Goal: Task Accomplishment & Management: Manage account settings

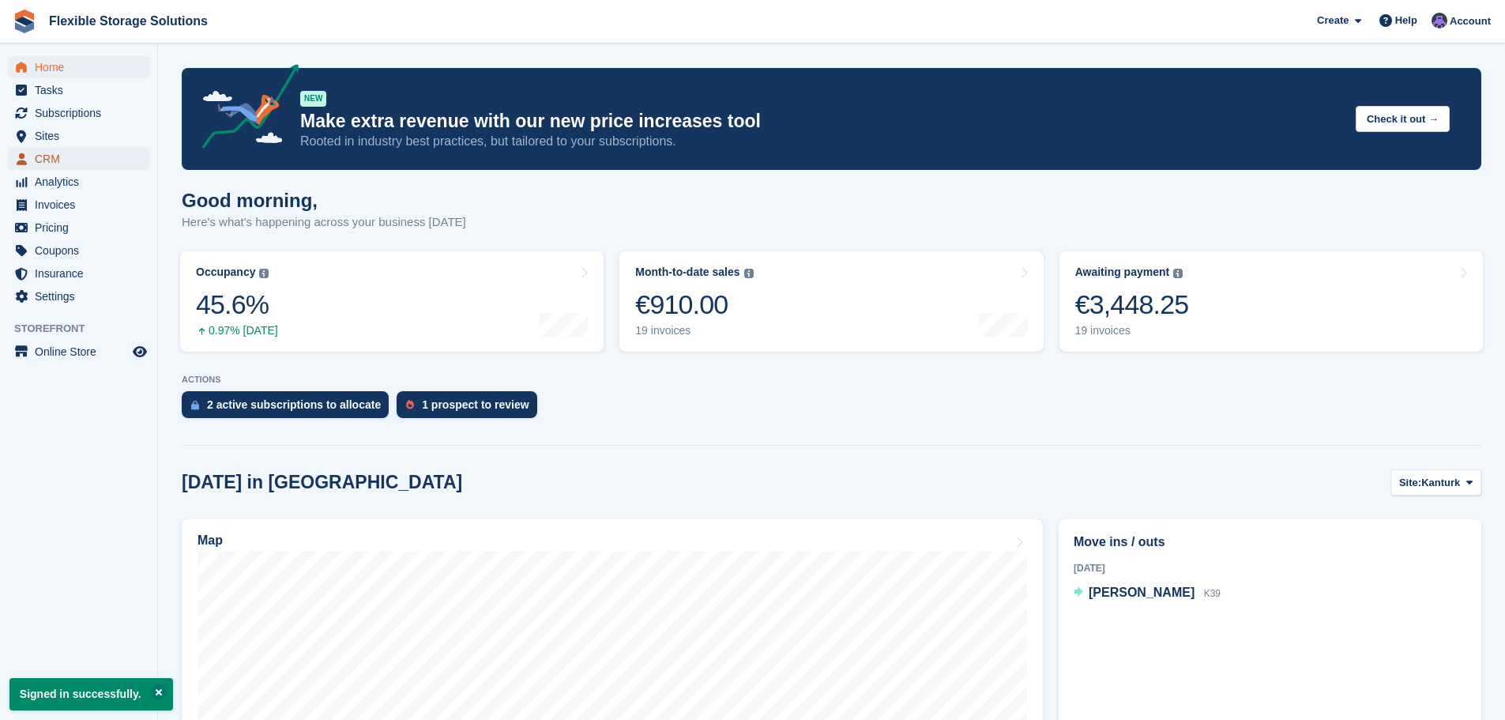
click at [73, 153] on span "CRM" at bounding box center [82, 159] width 95 height 22
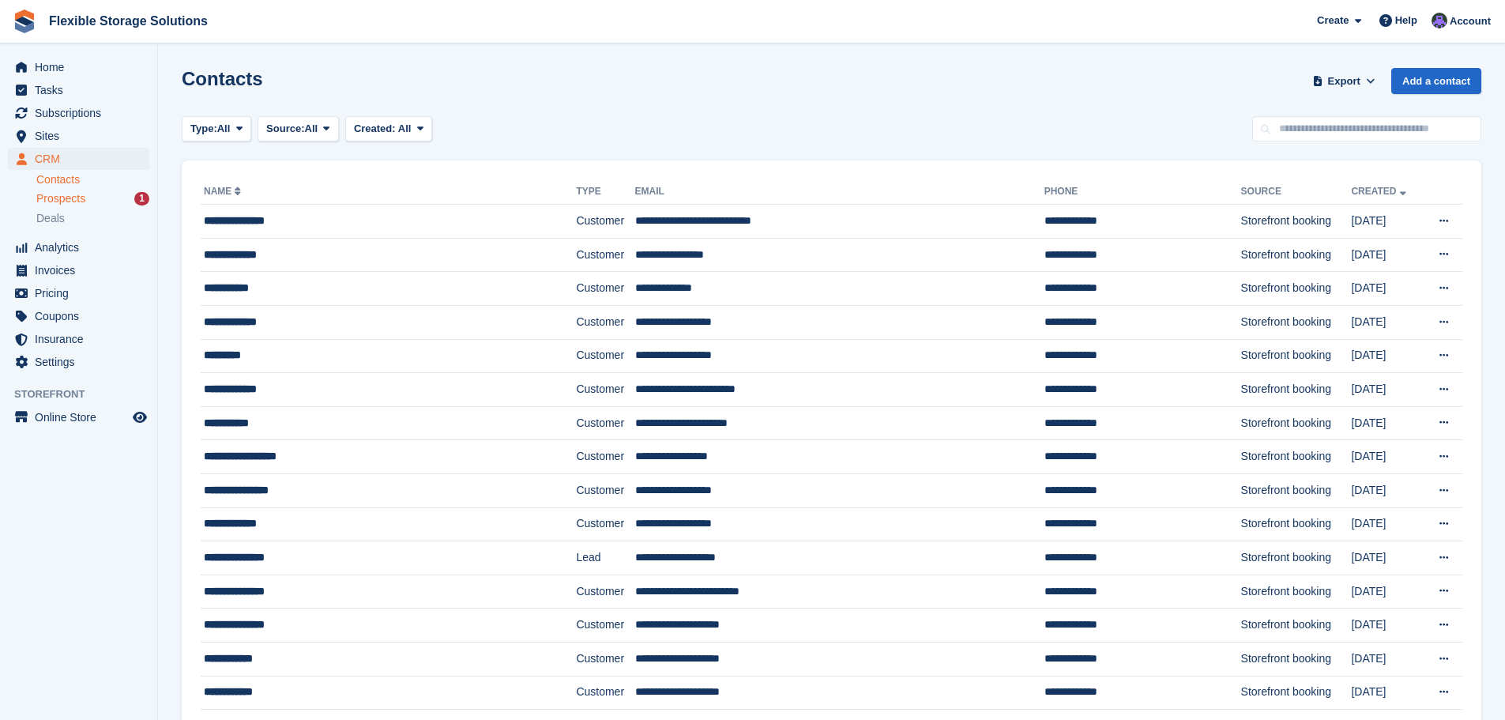
click at [63, 195] on span "Prospects" at bounding box center [60, 198] width 49 height 15
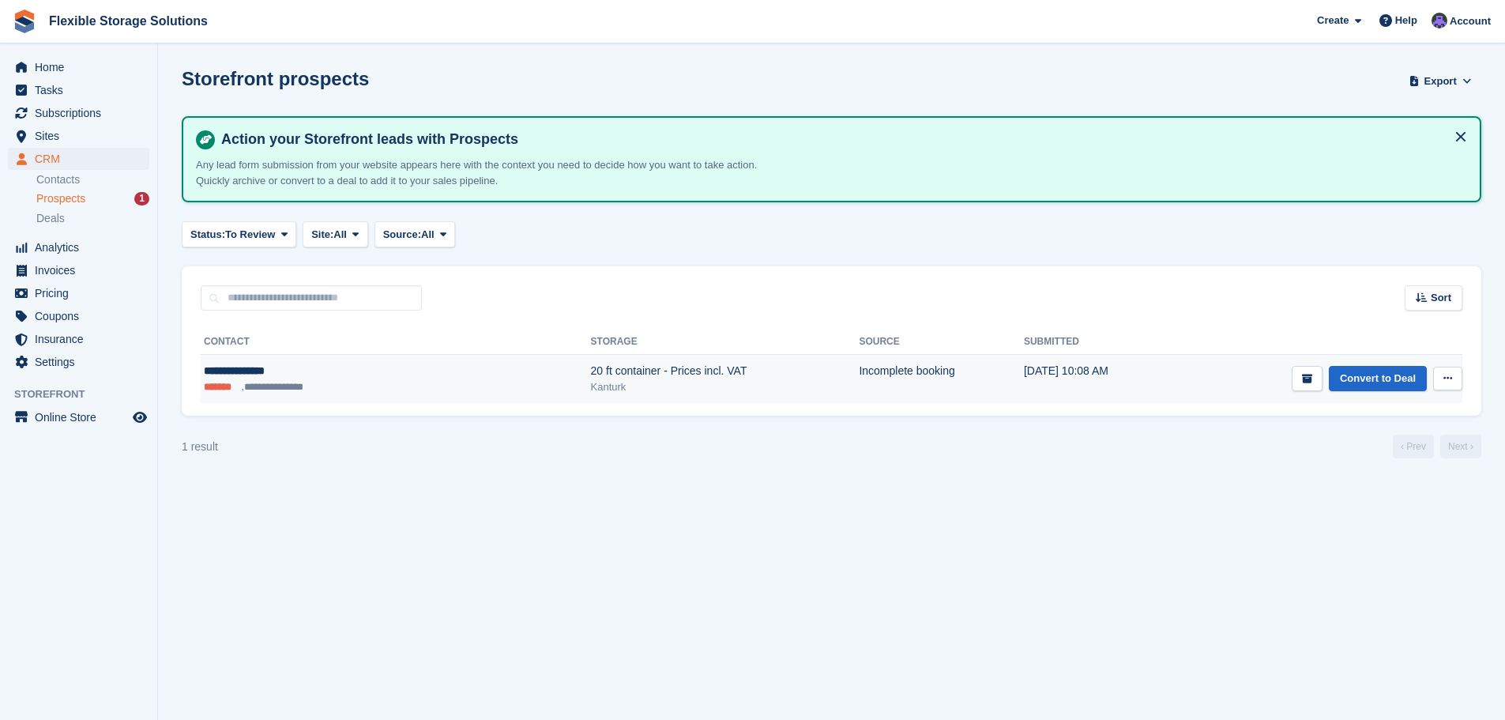
click at [1440, 373] on button at bounding box center [1447, 379] width 29 height 24
click at [1370, 460] on p "Delete prospect" at bounding box center [1386, 464] width 137 height 21
